Goal: Find specific page/section: Find specific page/section

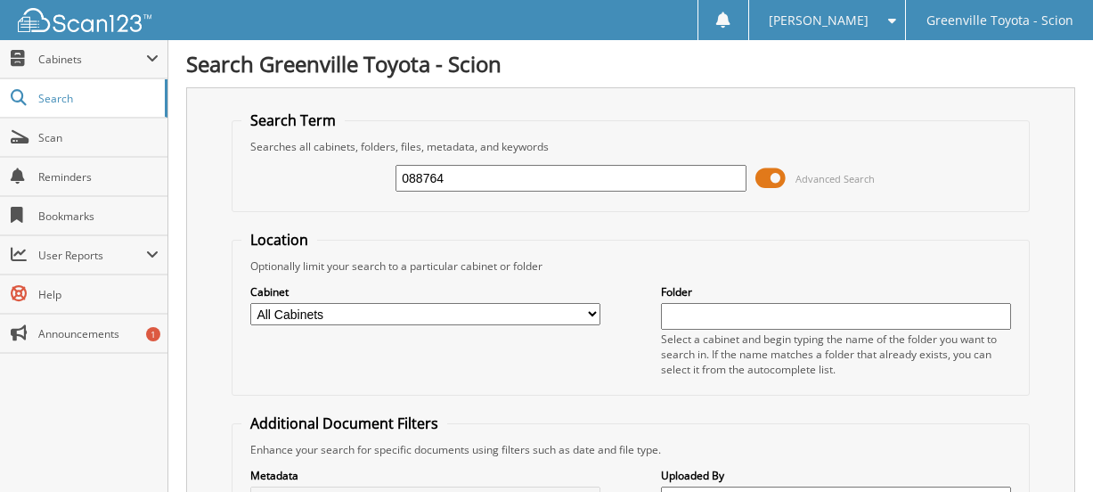
scroll to position [267, 0]
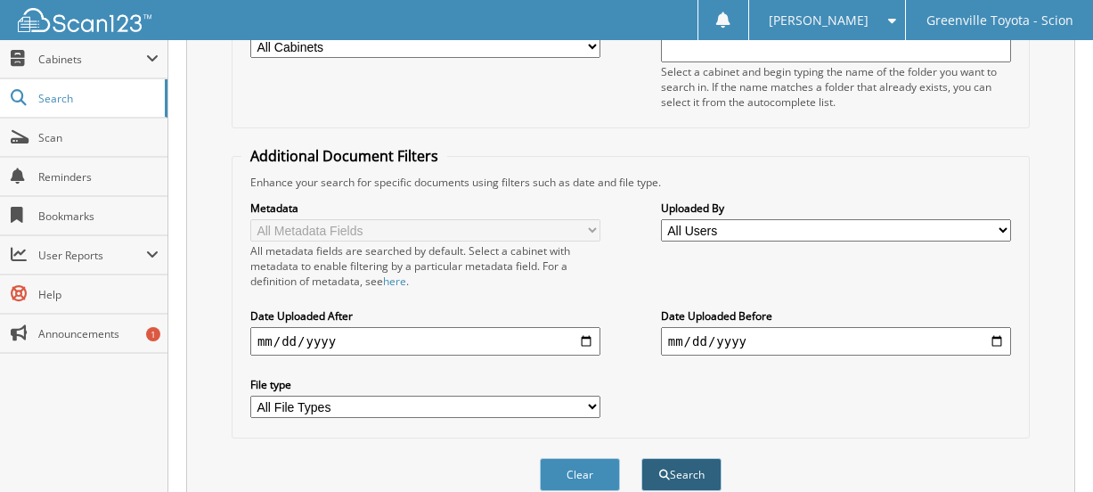
type input "088764"
click at [680, 473] on button "Search" at bounding box center [681, 474] width 80 height 33
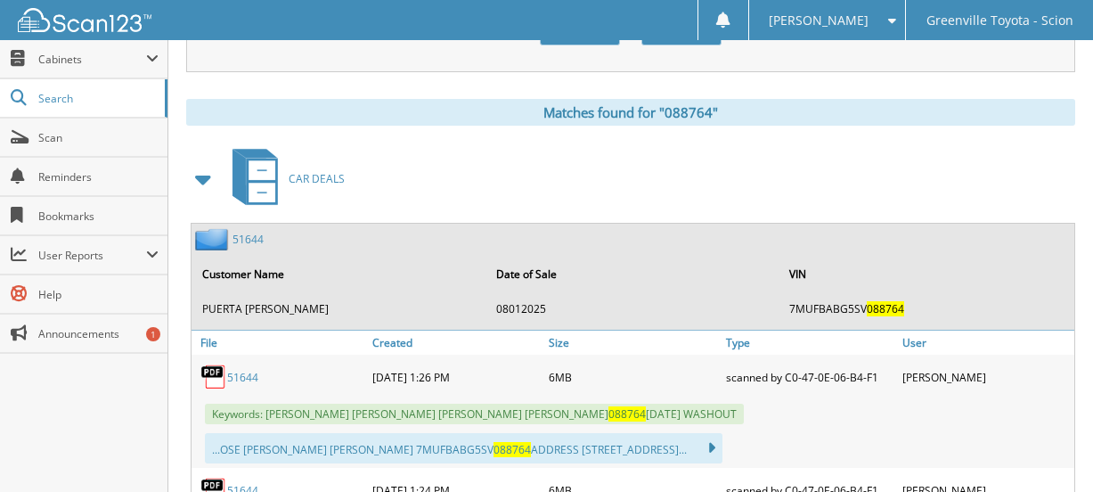
scroll to position [891, 0]
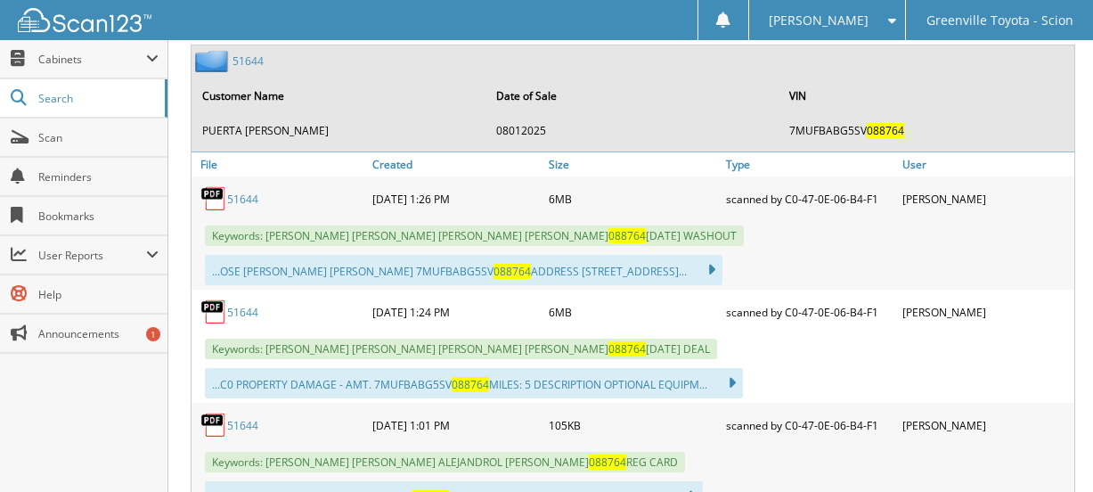
click at [233, 313] on link "51644" at bounding box center [242, 312] width 31 height 15
